Goal: Information Seeking & Learning: Learn about a topic

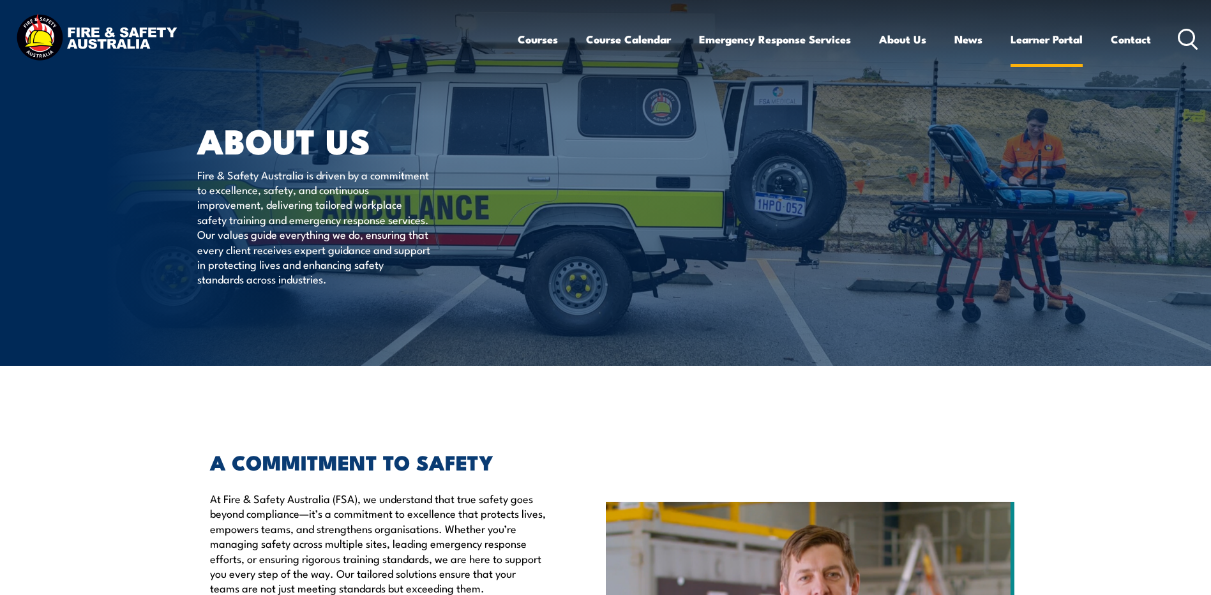
click at [1060, 34] on link "Learner Portal" at bounding box center [1046, 39] width 72 height 34
click at [1129, 38] on link "Contact" at bounding box center [1131, 39] width 40 height 34
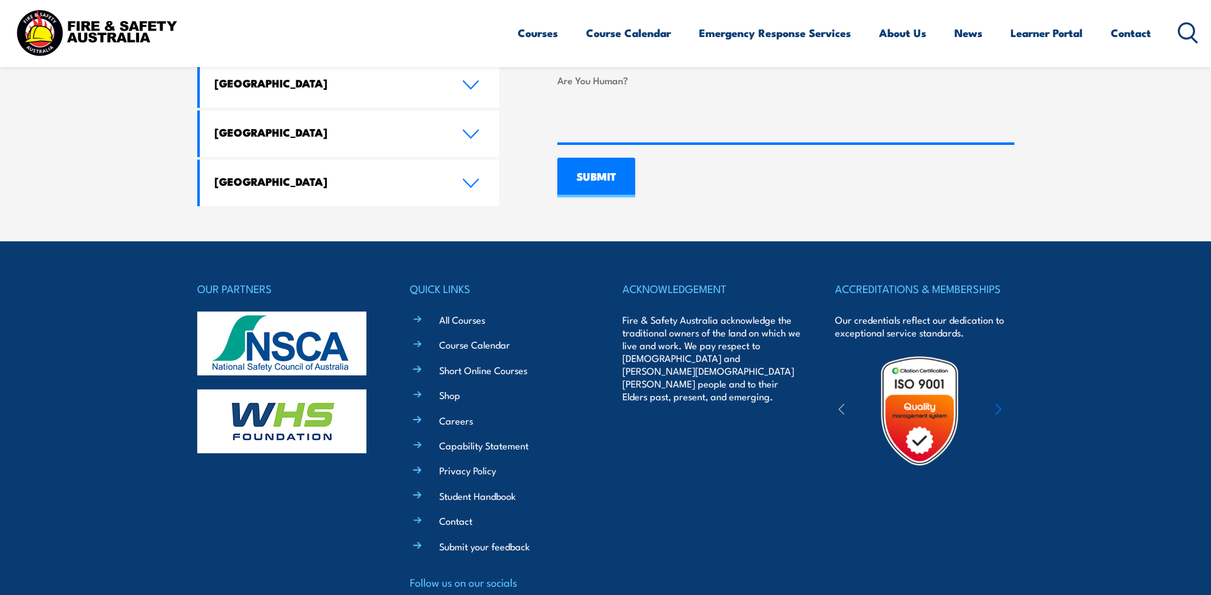
scroll to position [1005, 0]
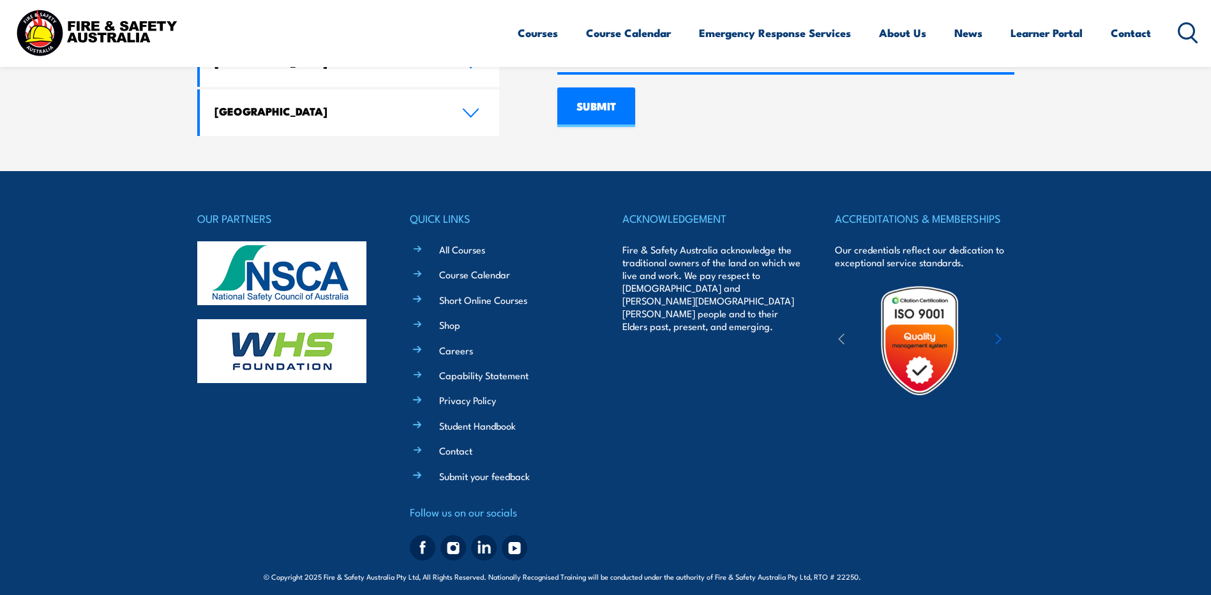
click at [1172, 31] on div "Courses Course Calendar Emergency Response Services Services Overview Emergency…" at bounding box center [858, 32] width 681 height 55
click at [1187, 34] on icon at bounding box center [1188, 32] width 20 height 21
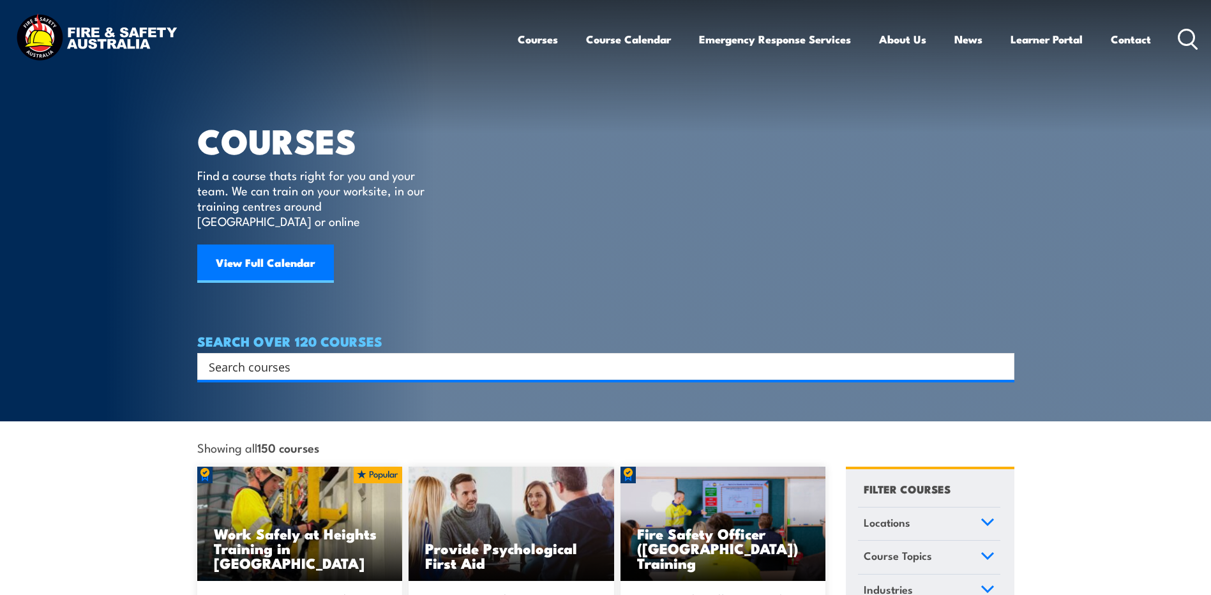
click at [384, 353] on div "Search" at bounding box center [605, 366] width 817 height 27
click at [379, 357] on input "Search input" at bounding box center [597, 366] width 777 height 19
type input "certificate"
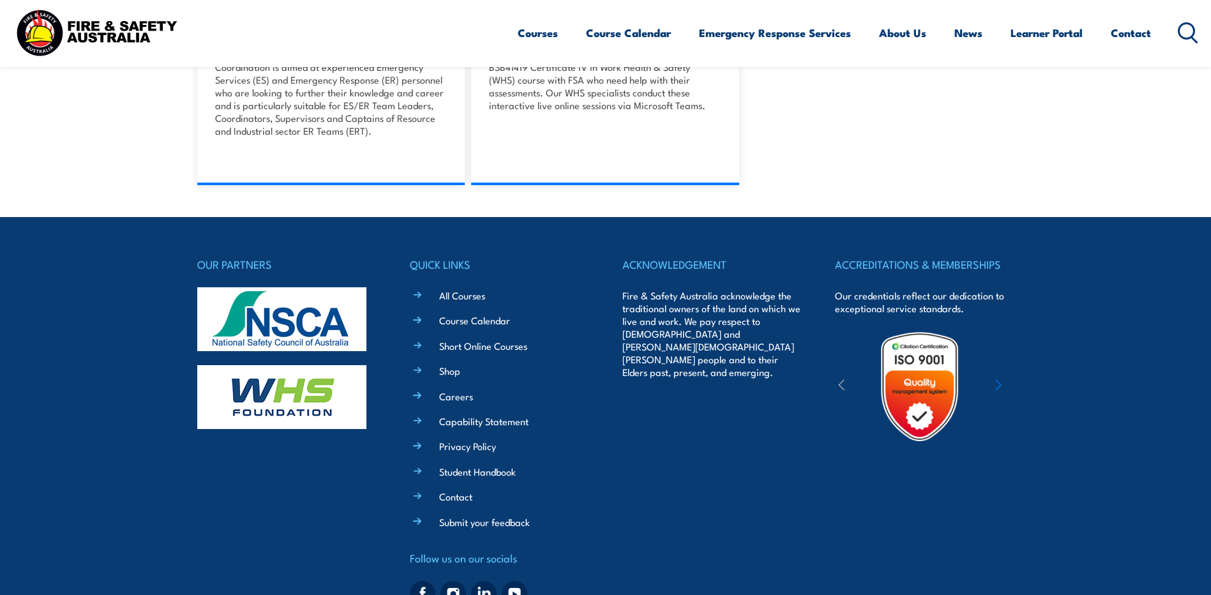
scroll to position [1133, 0]
